Goal: Task Accomplishment & Management: Use online tool/utility

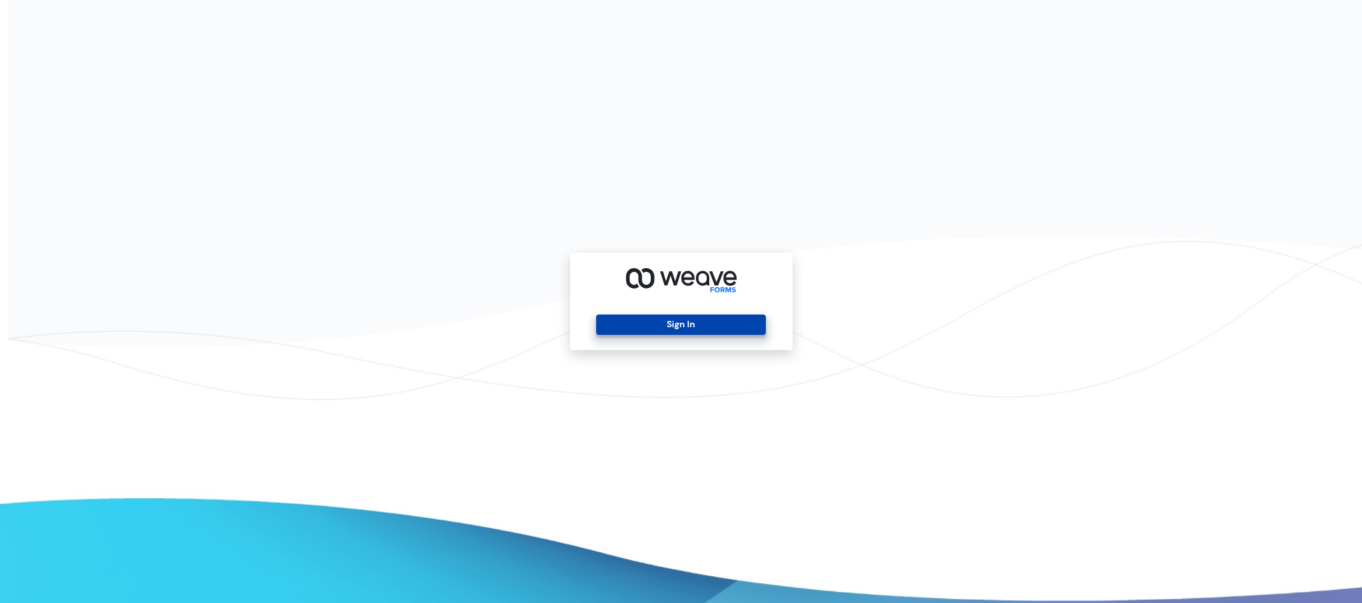
click at [680, 328] on button "Sign In" at bounding box center [681, 325] width 170 height 20
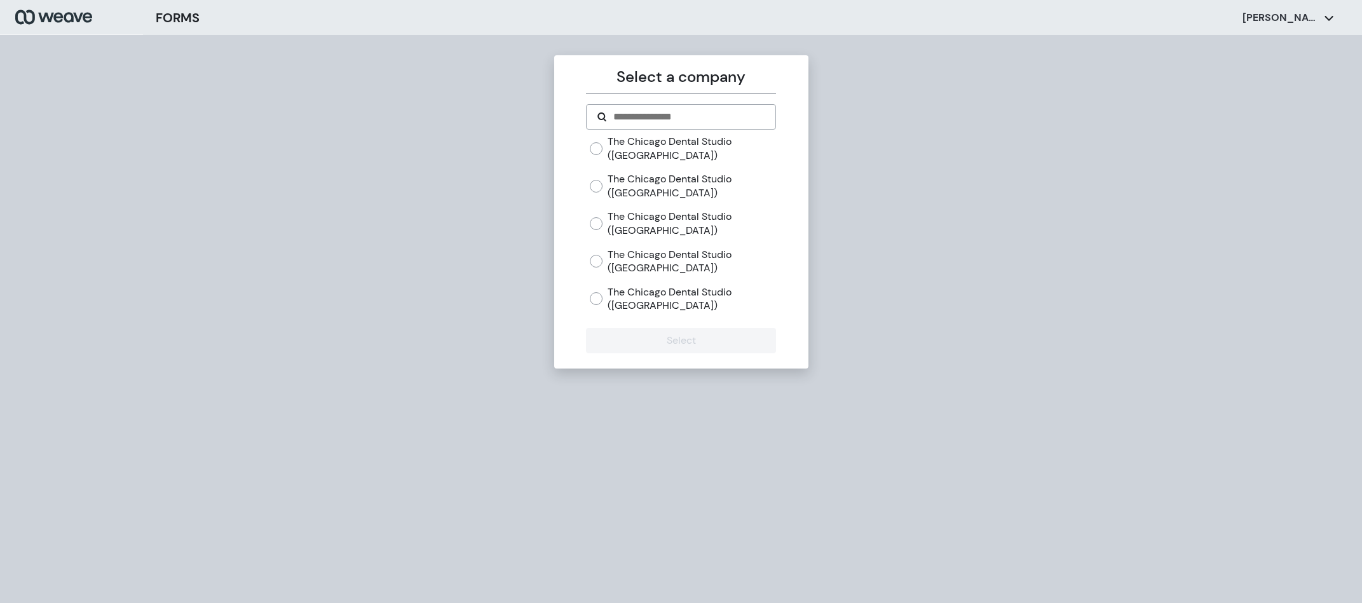
click at [597, 155] on div "The Chicago Dental Studio ([GEOGRAPHIC_DATA])" at bounding box center [683, 148] width 186 height 27
click at [593, 158] on div "The Chicago Dental Studio ([GEOGRAPHIC_DATA])" at bounding box center [683, 148] width 186 height 27
click at [637, 339] on button "Select" at bounding box center [681, 340] width 190 height 25
